Goal: Task Accomplishment & Management: Use online tool/utility

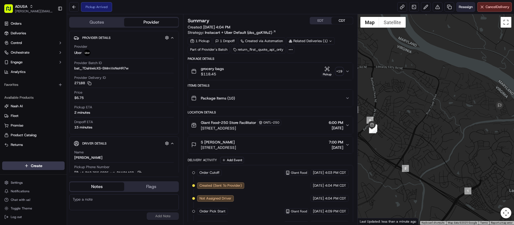
click at [464, 7] on span "Reassign" at bounding box center [466, 7] width 14 height 5
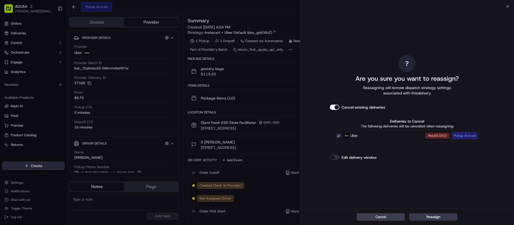
click at [336, 158] on button "Edit delivery window" at bounding box center [335, 157] width 10 height 5
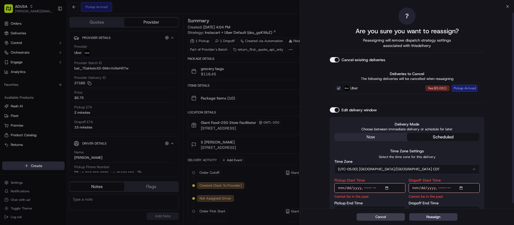
scroll to position [13, 0]
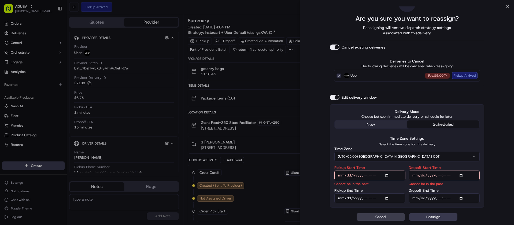
click at [365, 176] on input "Pickup Start Time" at bounding box center [370, 176] width 71 height 10
type input "[DATE]T19:30"
click at [365, 199] on input "Pickup End Time" at bounding box center [370, 198] width 71 height 10
type input "[DATE]T20:00"
click at [440, 176] on input "Dropoff Start Time" at bounding box center [444, 176] width 71 height 10
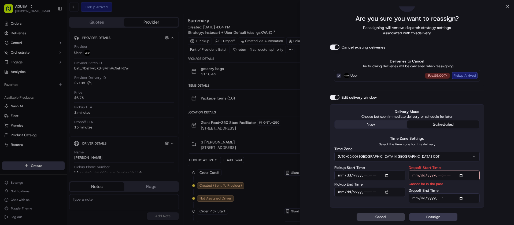
type input "[DATE]T20:00"
drag, startPoint x: 438, startPoint y: 176, endPoint x: 440, endPoint y: 177, distance: 2.8
click at [440, 177] on input "Dropoff Start Time" at bounding box center [444, 176] width 71 height 10
click at [440, 175] on input "Dropoff Start Time" at bounding box center [444, 176] width 71 height 10
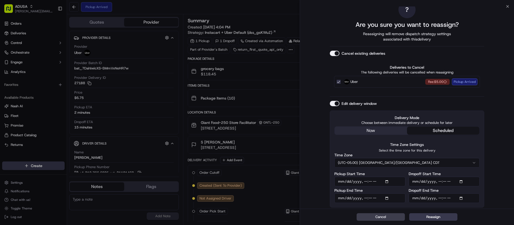
type input "[DATE]T19:00"
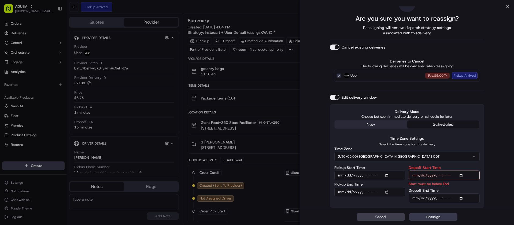
click at [439, 197] on input "Dropoff End Time" at bounding box center [444, 198] width 71 height 10
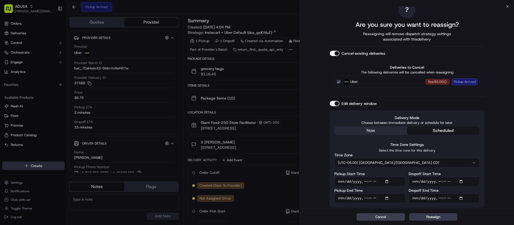
scroll to position [6, 0]
type input "[DATE]T20:00"
click at [441, 217] on button "Reassign" at bounding box center [433, 217] width 48 height 8
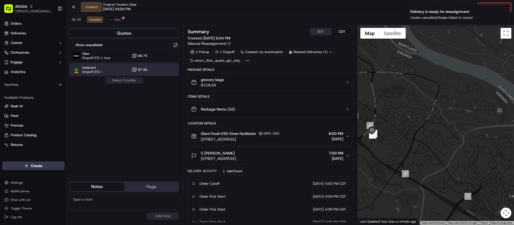
click at [114, 71] on div "Instacart Dropoff ETA - $7.90" at bounding box center [124, 69] width 110 height 13
click at [124, 82] on button "Assign Provider" at bounding box center [124, 80] width 38 height 6
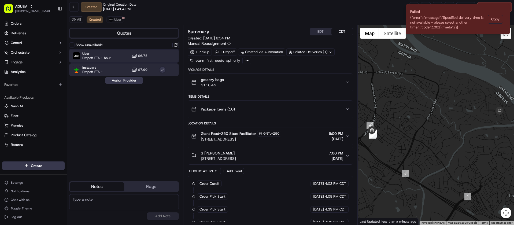
click at [113, 58] on div "Uber Dropoff ETA 1 hour $6.75" at bounding box center [124, 55] width 110 height 13
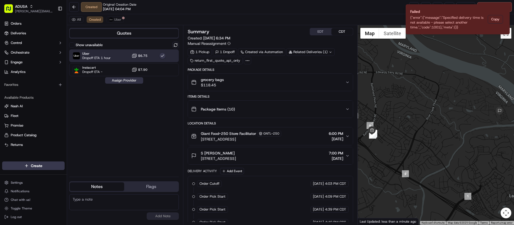
click at [120, 81] on button "Assign Provider" at bounding box center [124, 80] width 38 height 6
